Goal: Navigation & Orientation: Find specific page/section

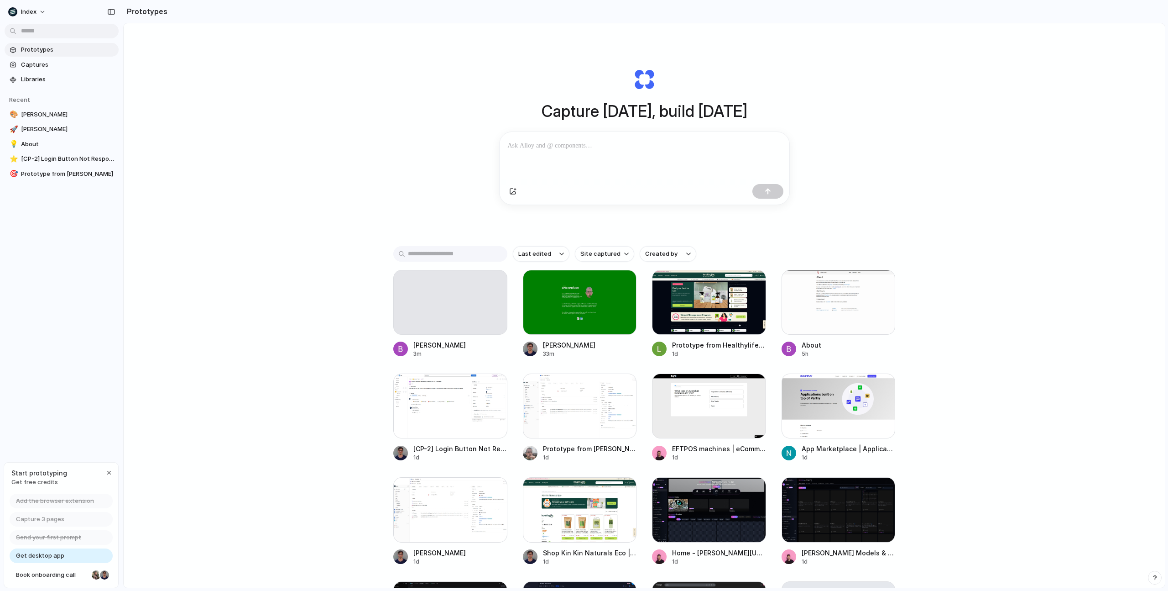
click at [292, 211] on div "Capture [DATE], build [DATE] Clone web app Clone screenshot Start from existing…" at bounding box center [644, 329] width 1041 height 612
